Goal: Task Accomplishment & Management: Complete application form

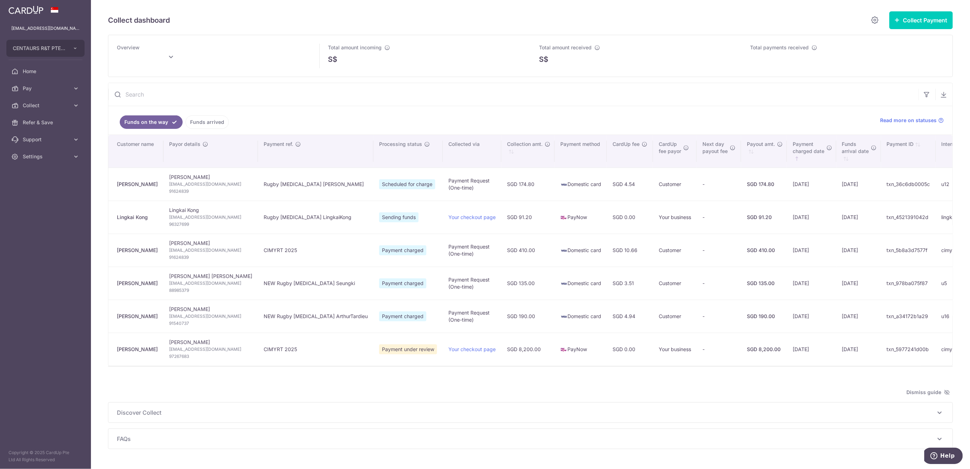
type input "[DATE]"
click at [213, 125] on link "Funds arrived" at bounding box center [206, 121] width 43 height 13
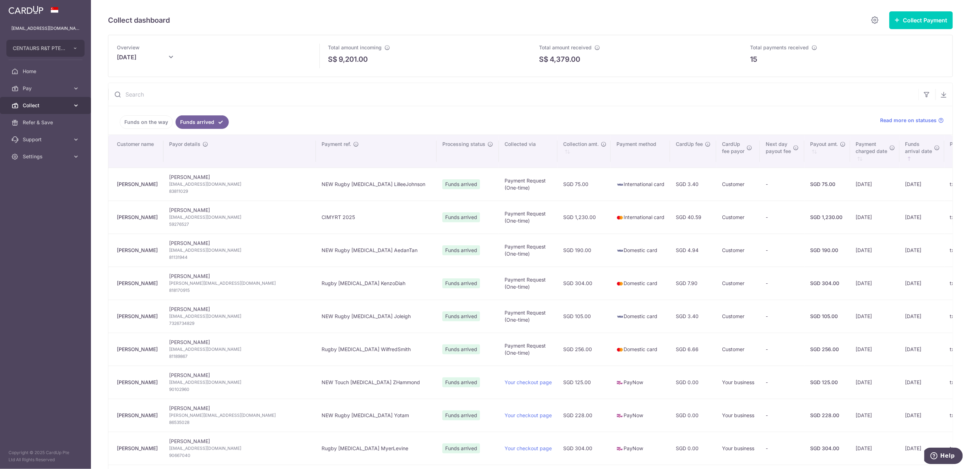
click at [40, 104] on span "Collect" at bounding box center [46, 105] width 47 height 7
click at [46, 154] on span "Payment Requests" at bounding box center [46, 156] width 47 height 7
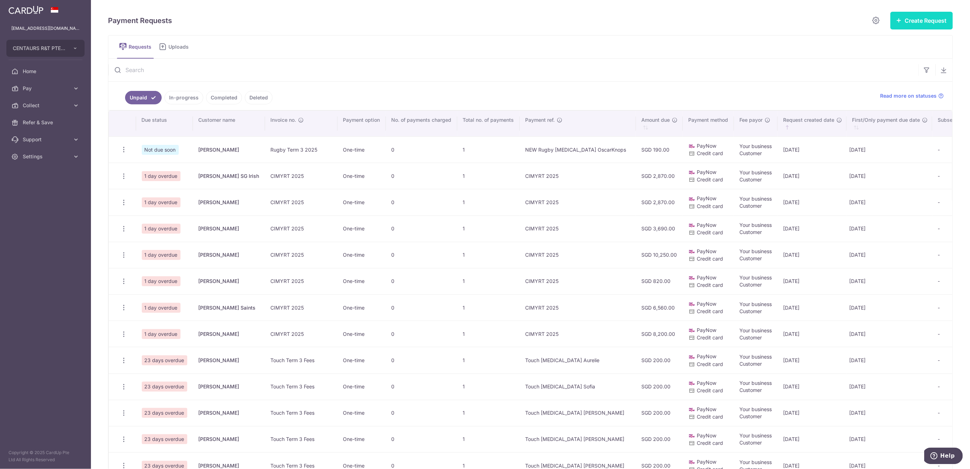
click at [897, 23] on button "Create Request" at bounding box center [921, 21] width 63 height 18
click at [891, 40] on span "Single Request" at bounding box center [909, 42] width 73 height 9
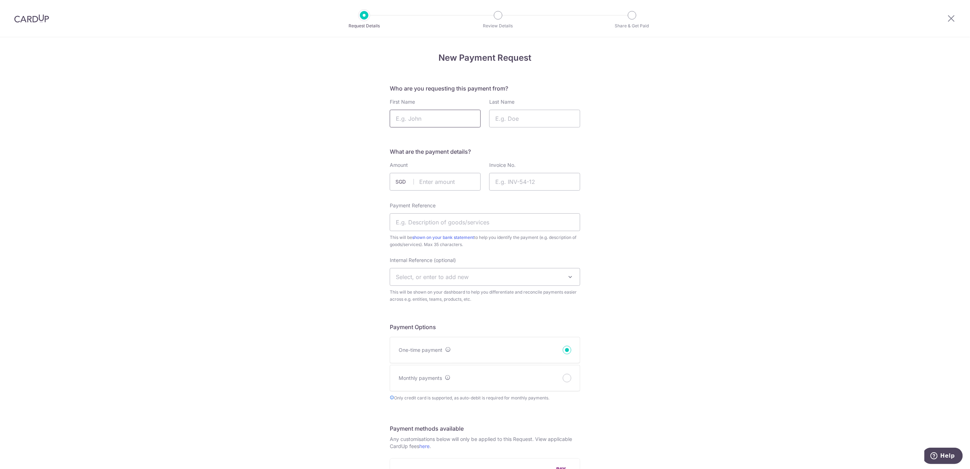
click at [448, 123] on input "First Name" at bounding box center [435, 119] width 91 height 18
type input "Alison"
click at [509, 118] on input "Last Name" at bounding box center [534, 119] width 91 height 18
type input "Leong"
click at [440, 181] on input "text" at bounding box center [435, 182] width 91 height 18
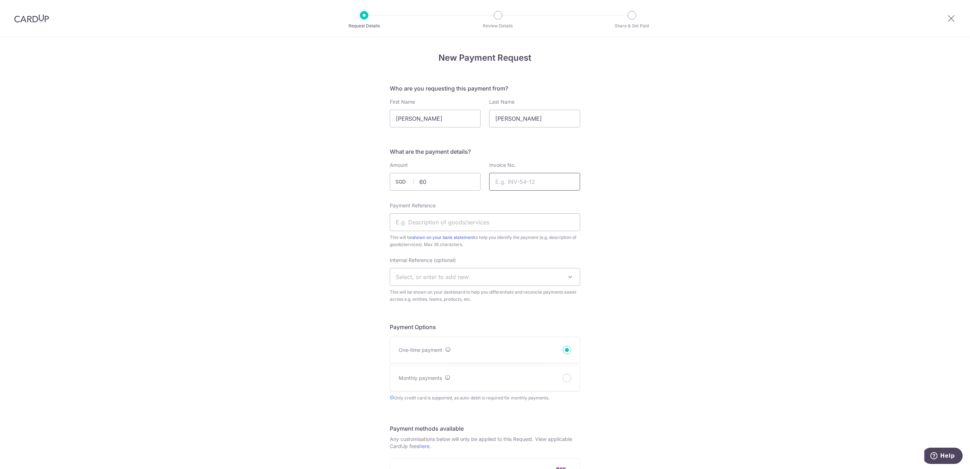
type input "60.00"
click at [550, 180] on input "Invoice No." at bounding box center [534, 182] width 91 height 18
type input "Rugby Term 3 2025"
click at [419, 230] on input "Payment Reference" at bounding box center [485, 222] width 190 height 18
type input "NEW Rugby T3 2025 AlisonLeong"
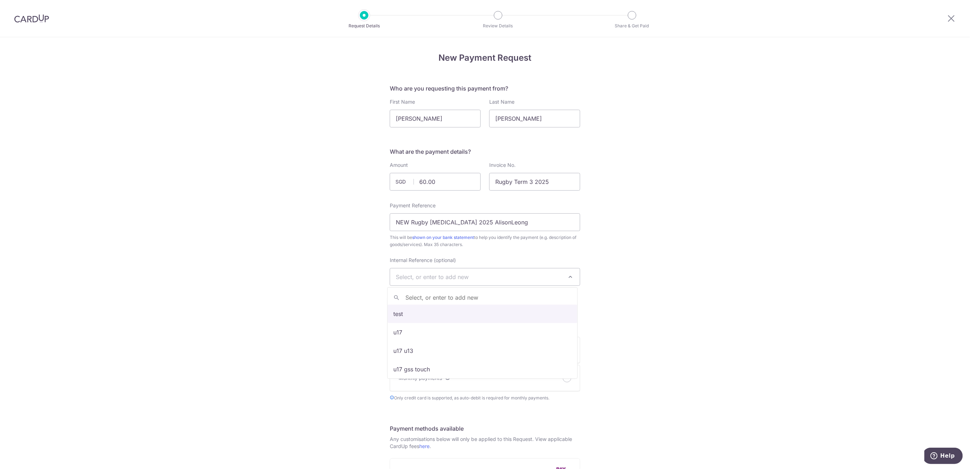
click at [456, 276] on span "Select, or enter to add new" at bounding box center [432, 276] width 73 height 7
type input "U7"
select select "u7"
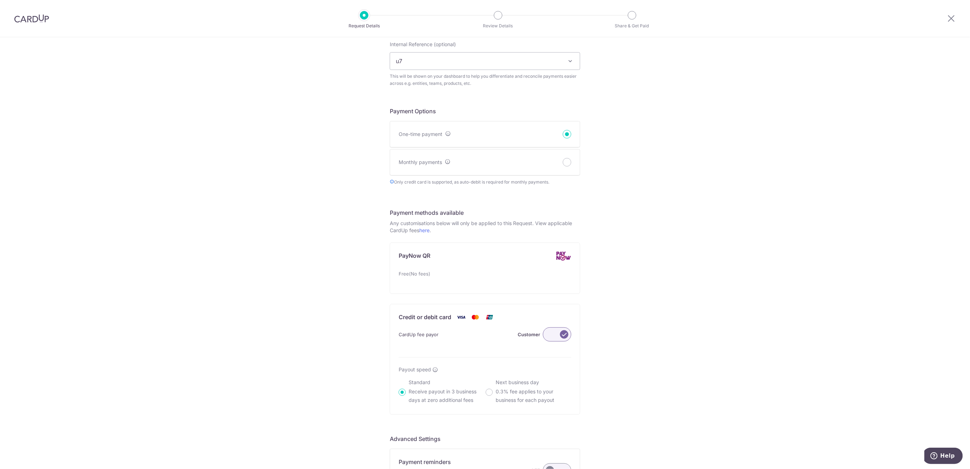
scroll to position [284, 0]
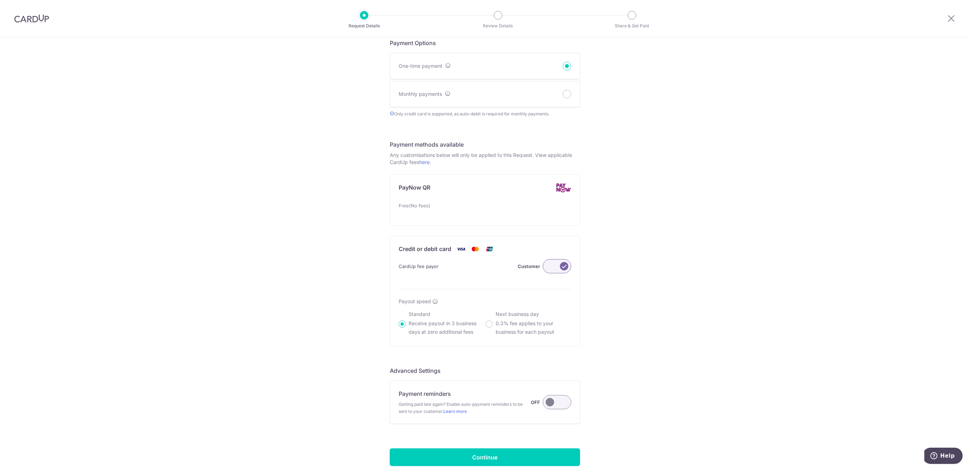
click at [552, 405] on label at bounding box center [557, 402] width 28 height 14
click at [0, 0] on input "Payment reminders Getting paid late again? Enable auto-payment reminders to be …" at bounding box center [0, 0] width 0 height 0
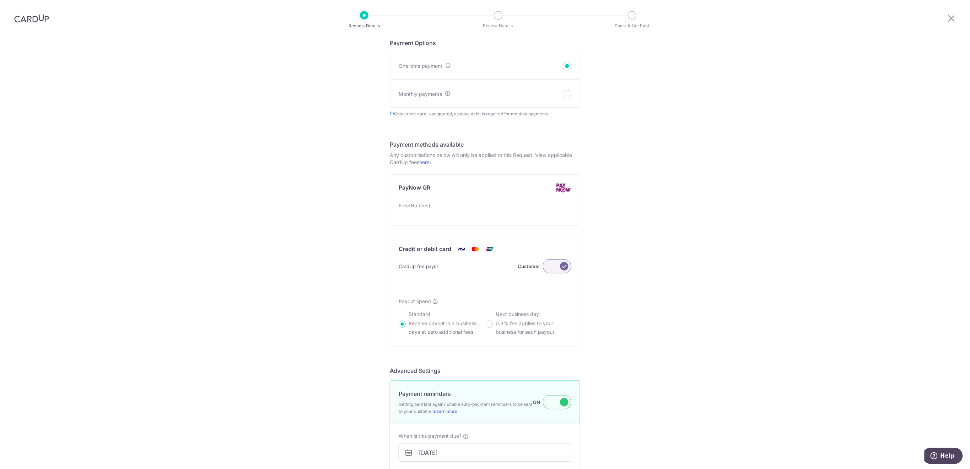
scroll to position [417, 0]
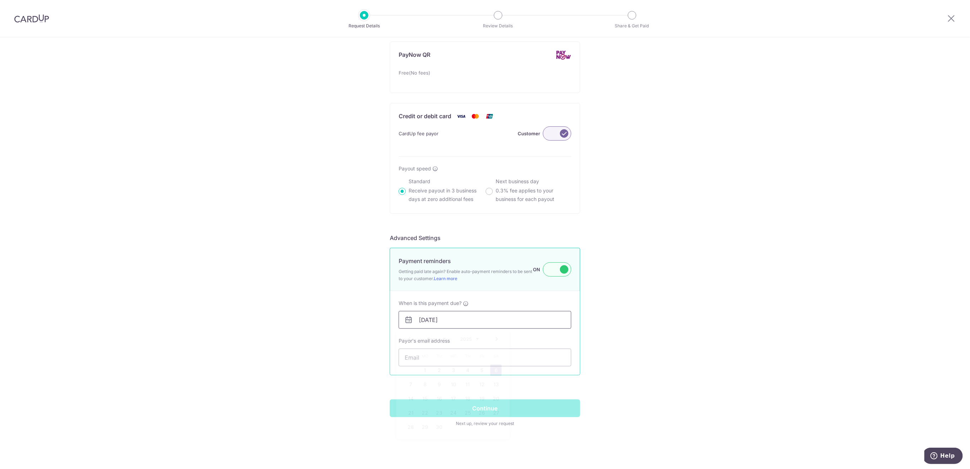
click at [528, 320] on input "[DATE]" at bounding box center [484, 320] width 173 height 18
click at [457, 383] on link "10" at bounding box center [453, 384] width 11 height 11
type input "[DATE]"
click at [467, 358] on input "Payor's email address" at bounding box center [484, 358] width 173 height 18
click at [433, 360] on input "Payor's email address" at bounding box center [484, 358] width 173 height 18
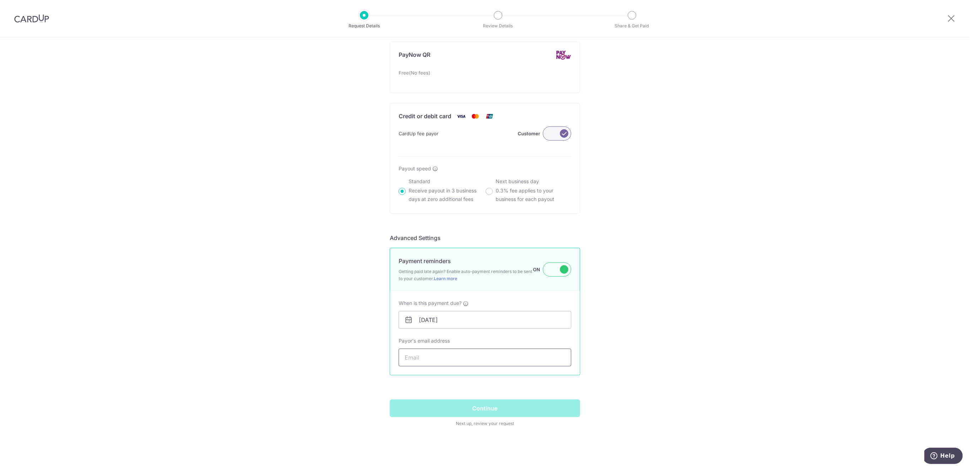
paste input "Daniel.y.leong@gmail.com"
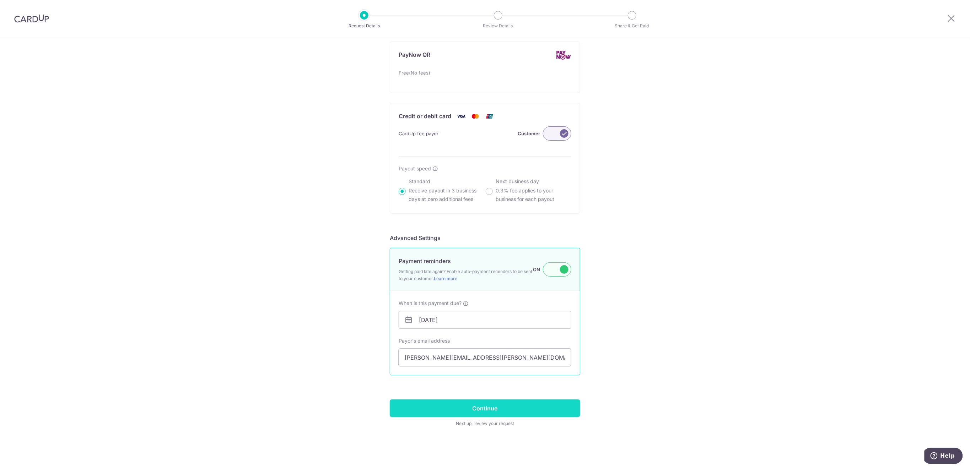
type input "Daniel.y.leong@gmail.com"
click at [482, 407] on input "Continue" at bounding box center [485, 409] width 190 height 18
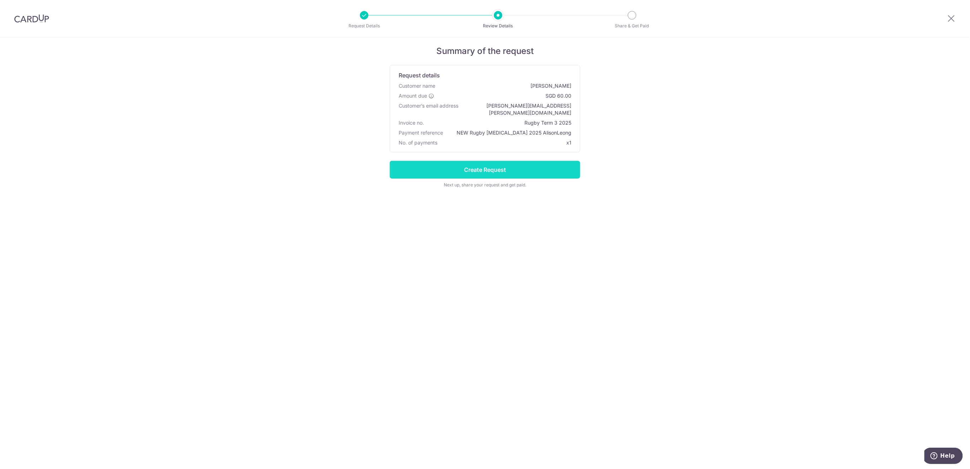
click at [515, 167] on input "Create Request" at bounding box center [485, 170] width 190 height 18
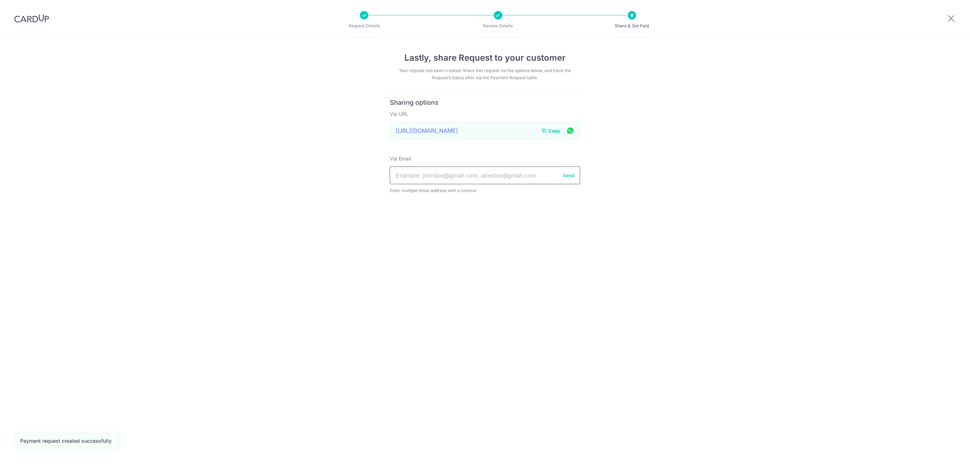
click at [427, 171] on input "text" at bounding box center [485, 176] width 190 height 18
paste input "Daniel.y.leong@gmail.com"
type input "Daniel.y.leong@gmail.com"
click at [569, 176] on button "Send" at bounding box center [569, 175] width 12 height 7
